Goal: Find specific page/section: Find specific page/section

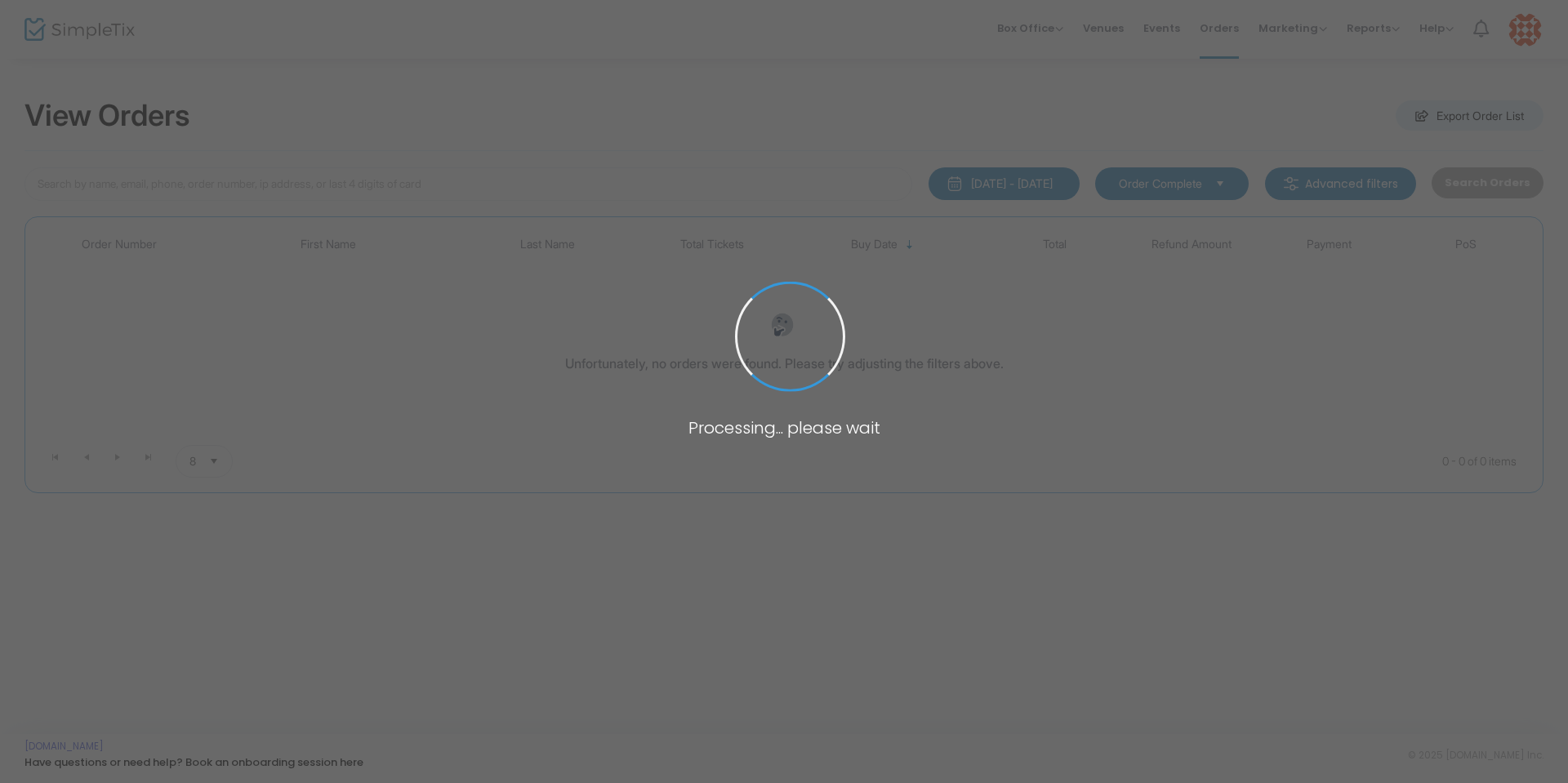
type input "Erica smith"
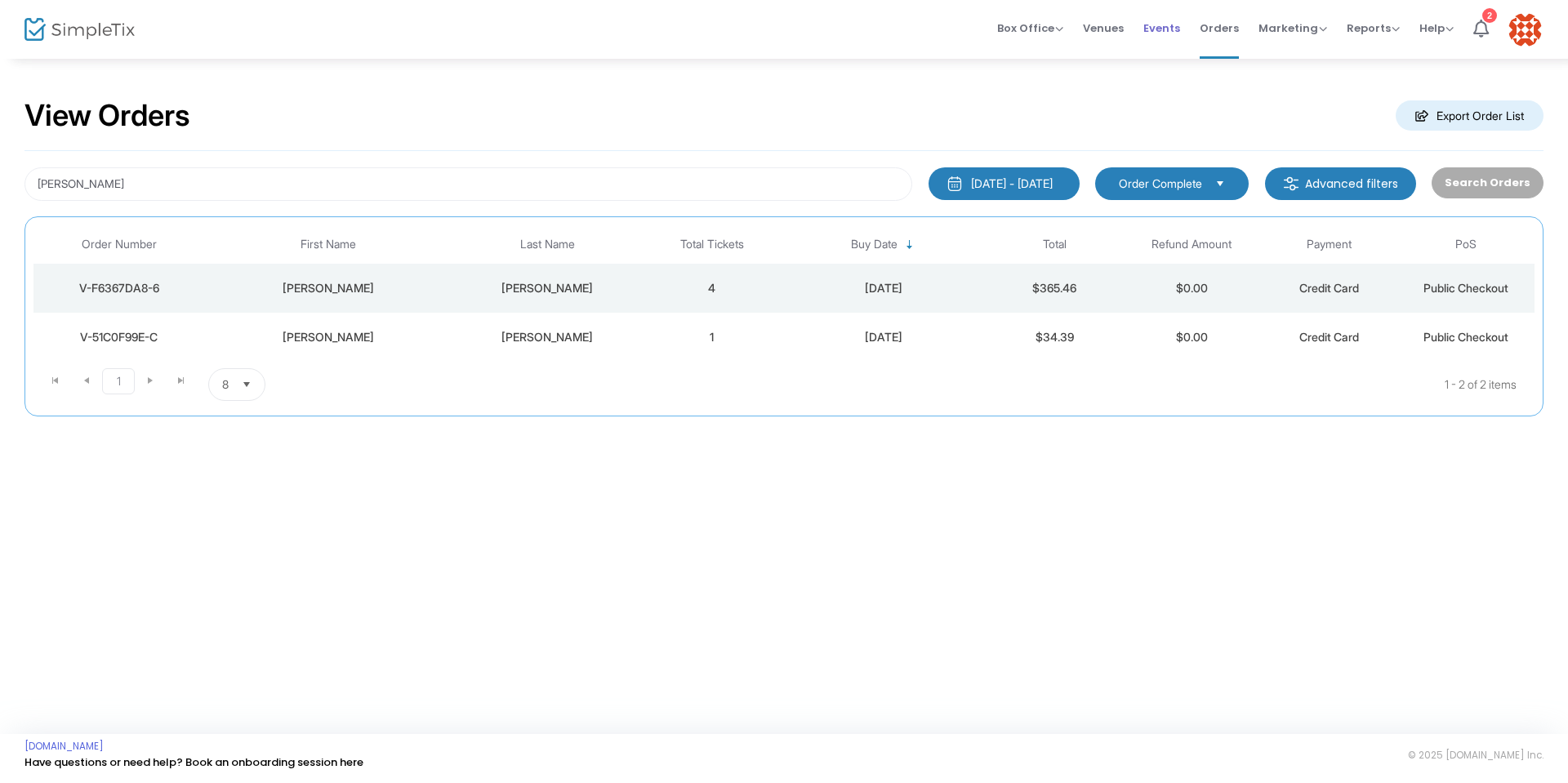
click at [1159, 29] on span "Events" at bounding box center [1162, 28] width 37 height 41
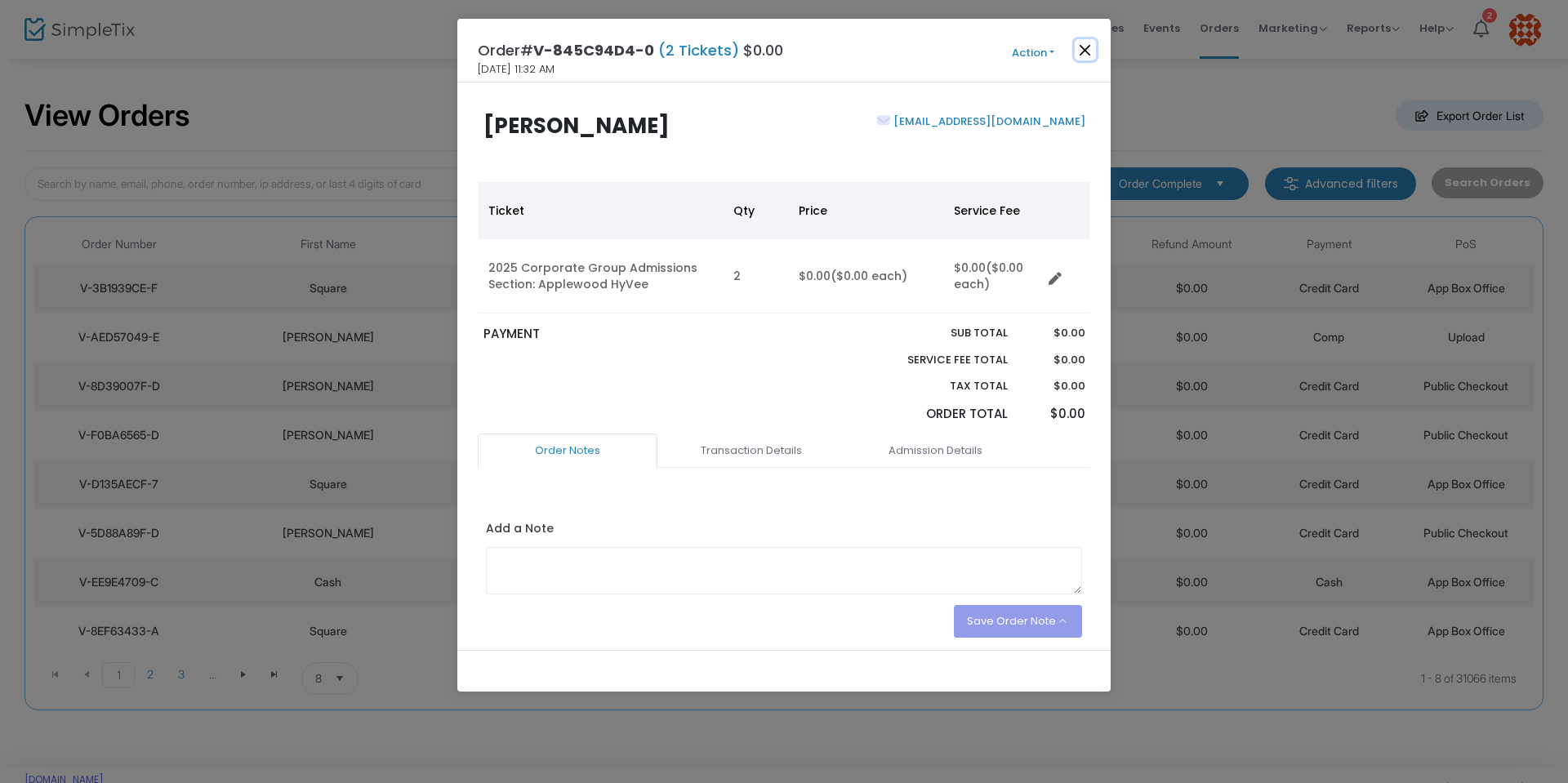
click at [1086, 47] on button "Close" at bounding box center [1085, 49] width 22 height 22
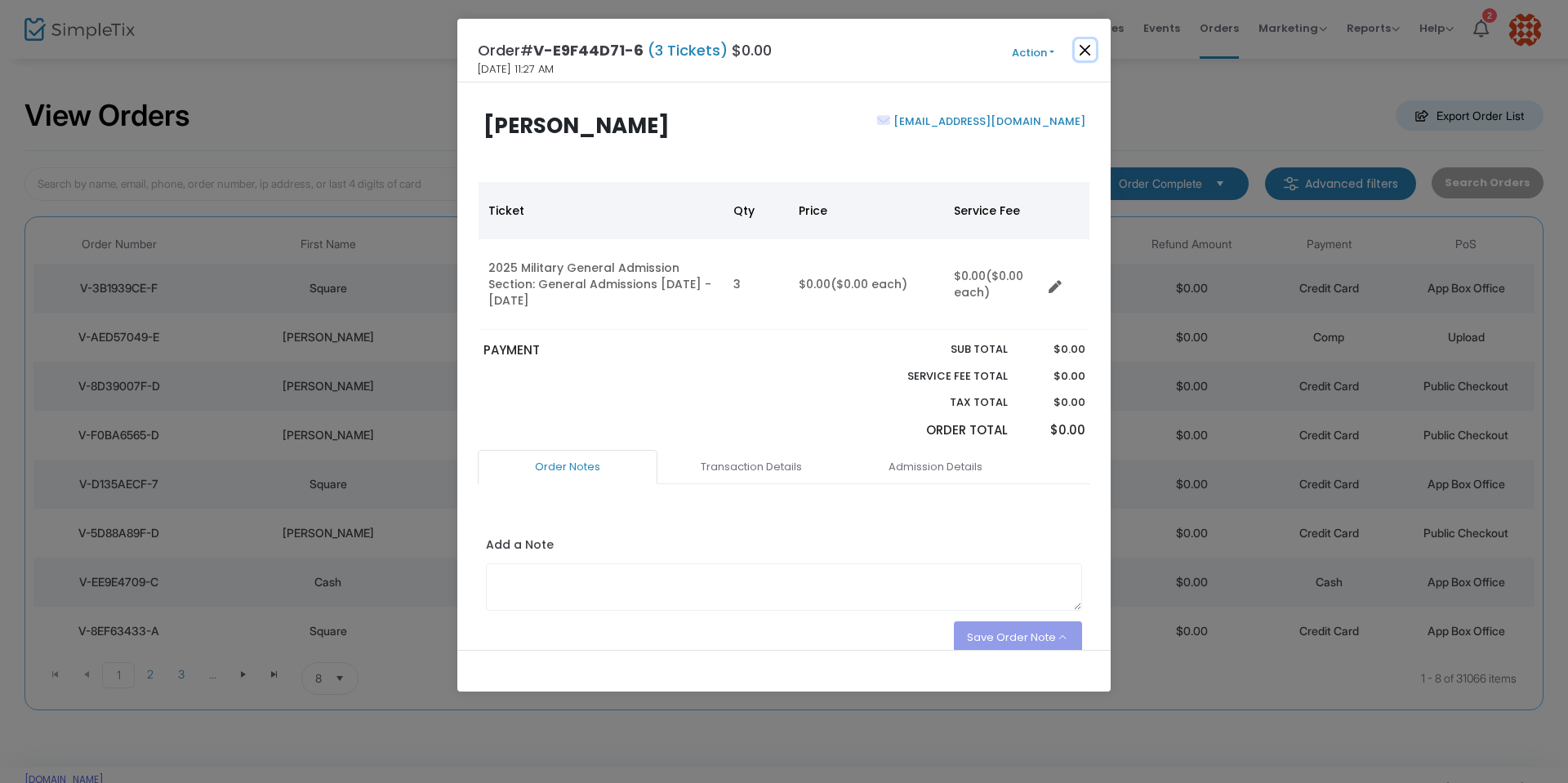
click at [1080, 53] on button "Close" at bounding box center [1085, 49] width 22 height 22
click at [1080, 48] on button "Close" at bounding box center [1085, 49] width 22 height 22
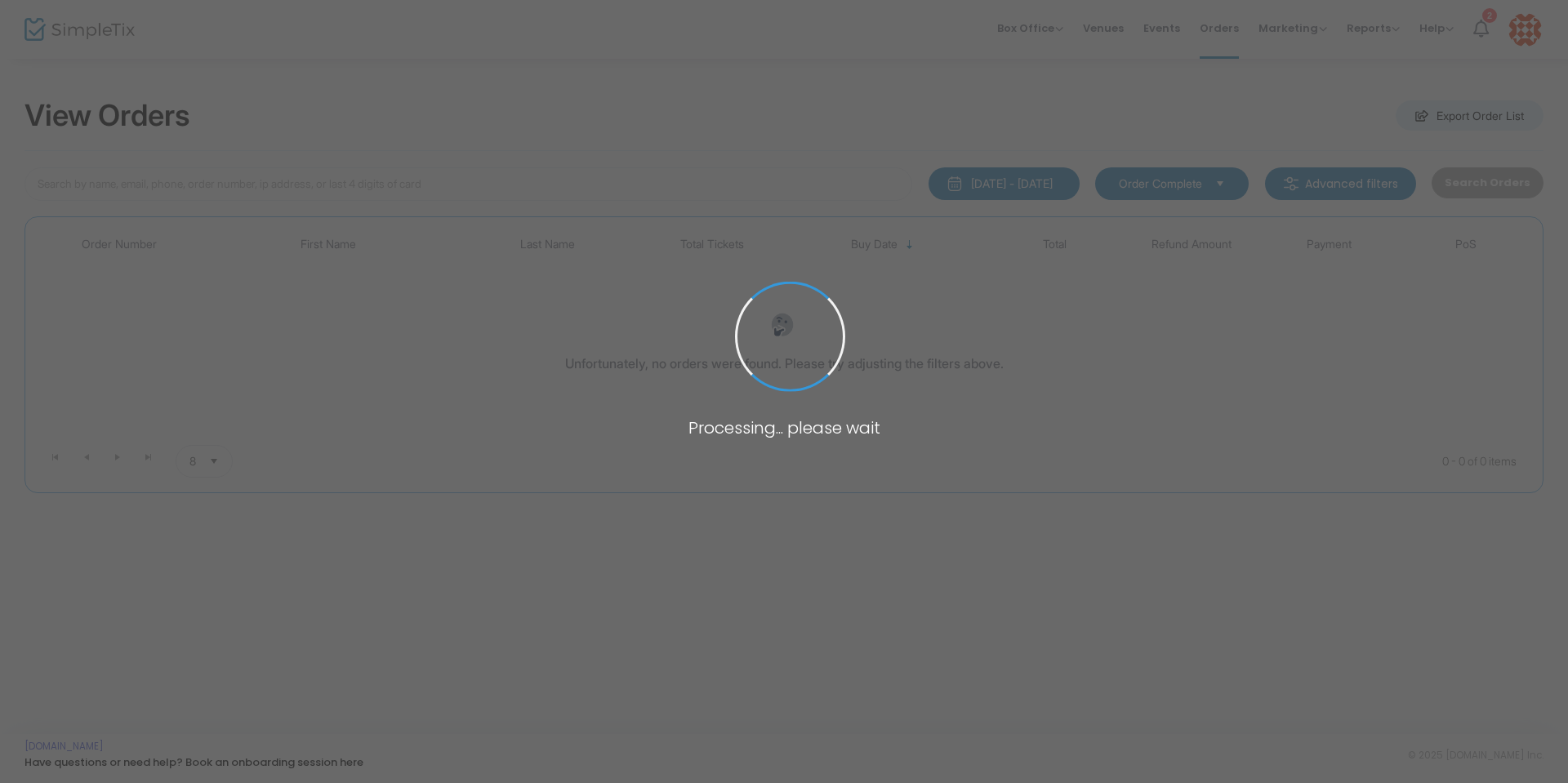
type input "lirectte"
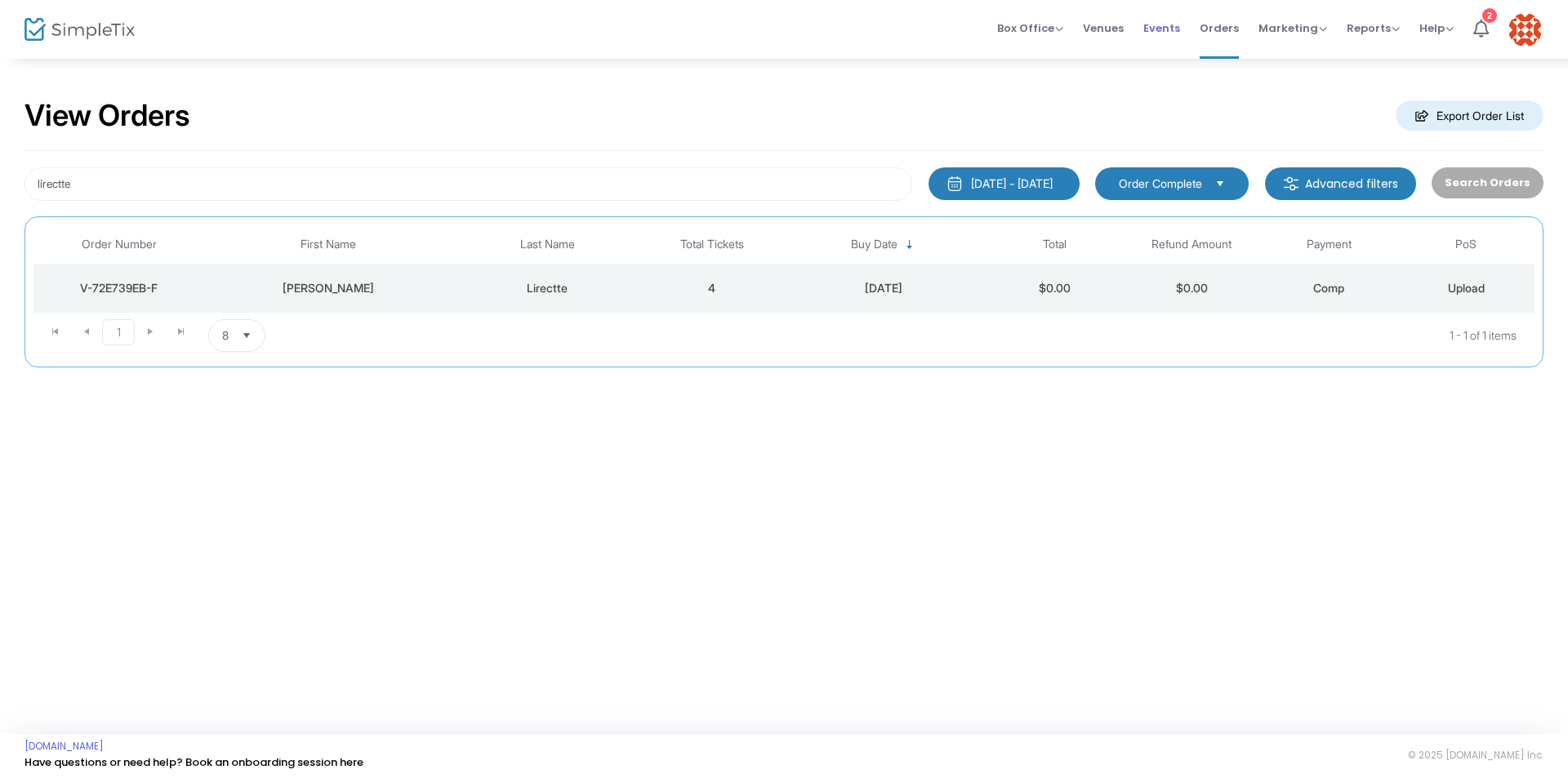
click at [1157, 26] on span "Events" at bounding box center [1162, 28] width 37 height 41
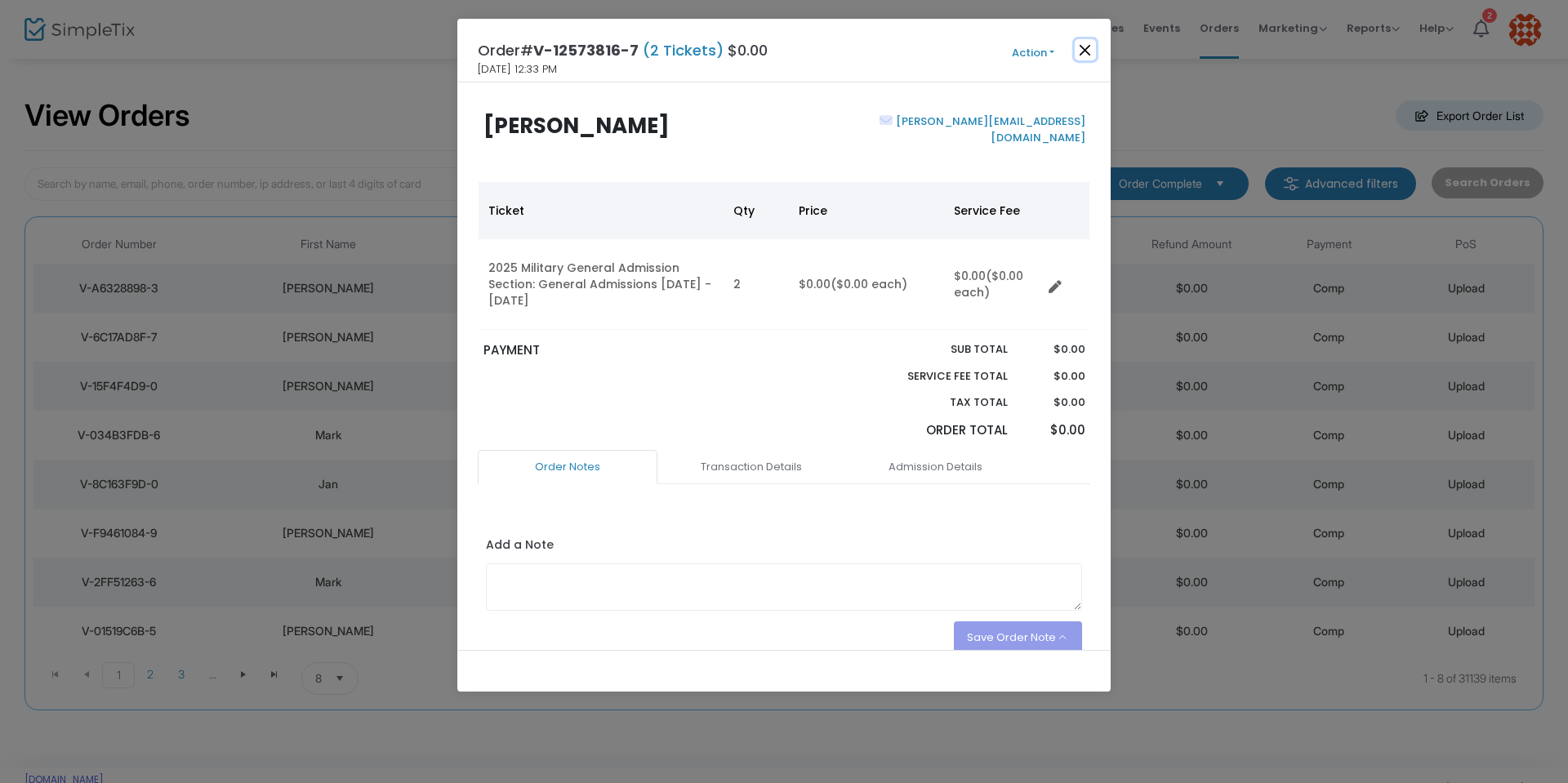
click at [1086, 50] on button "Close" at bounding box center [1085, 49] width 22 height 22
click at [1084, 47] on button "Close" at bounding box center [1085, 49] width 22 height 22
click at [1081, 48] on button "Close" at bounding box center [1085, 49] width 22 height 22
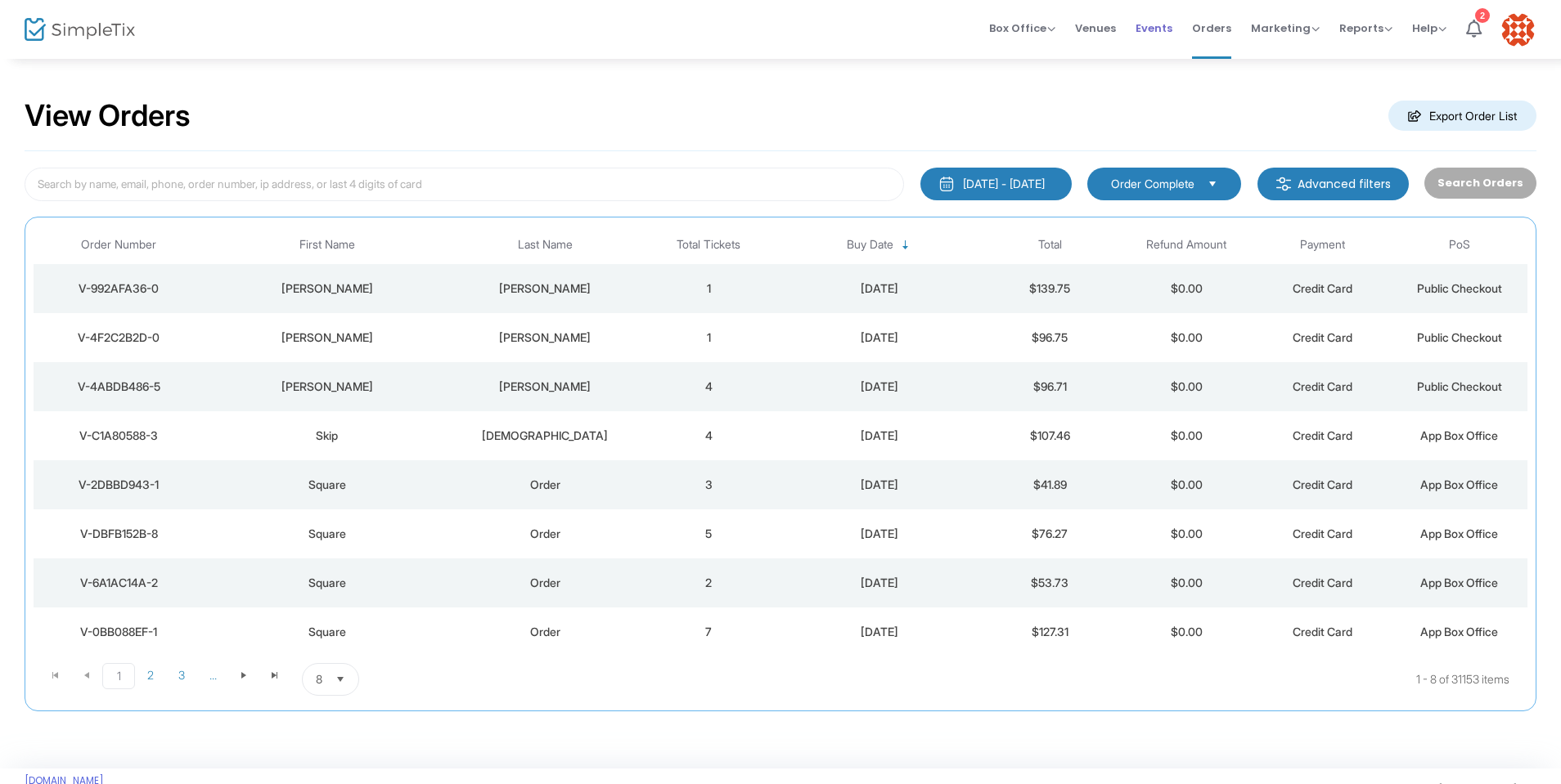
click at [1165, 32] on span "Events" at bounding box center [1154, 29] width 37 height 41
